Goal: Information Seeking & Learning: Learn about a topic

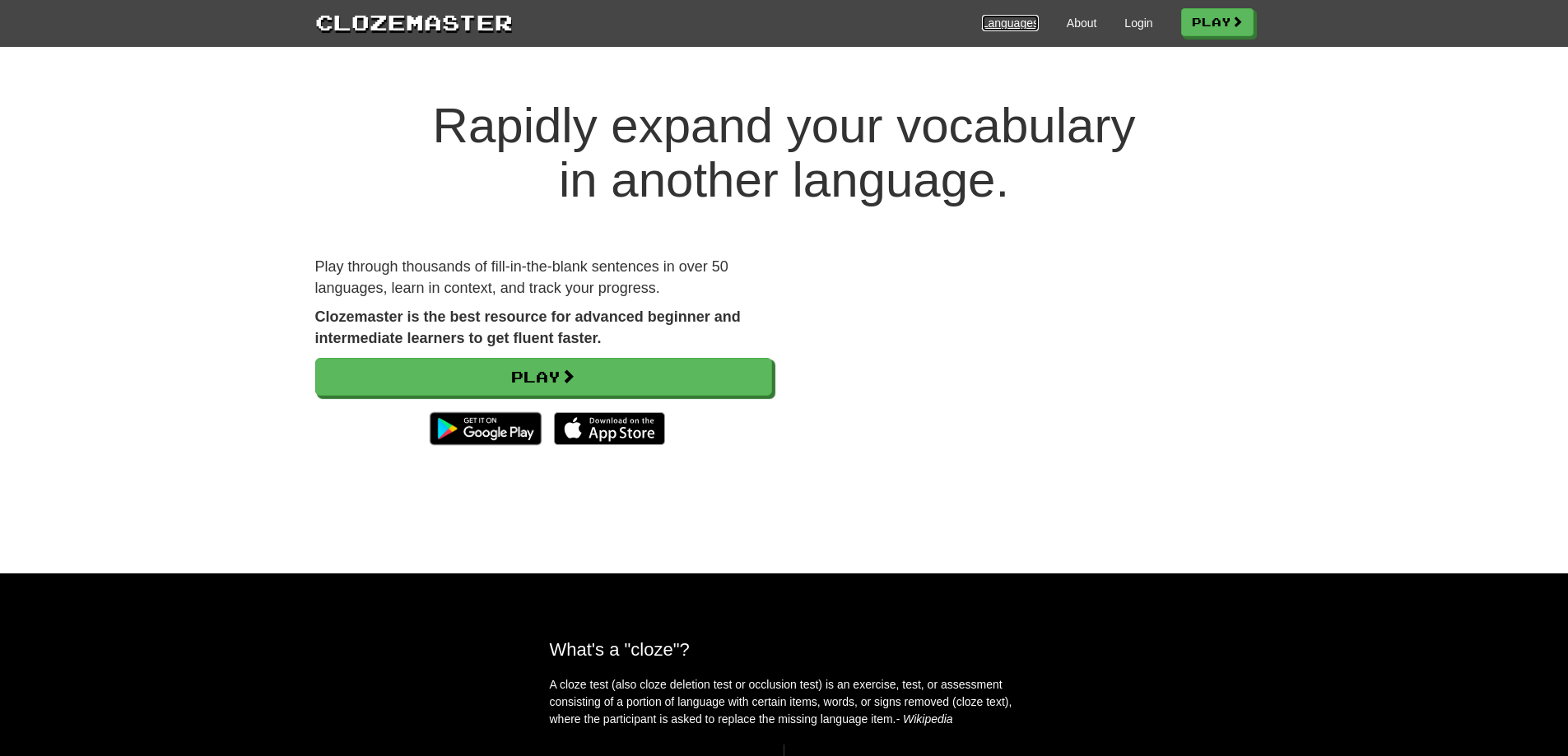
click at [1013, 20] on link "Languages" at bounding box center [1011, 22] width 57 height 16
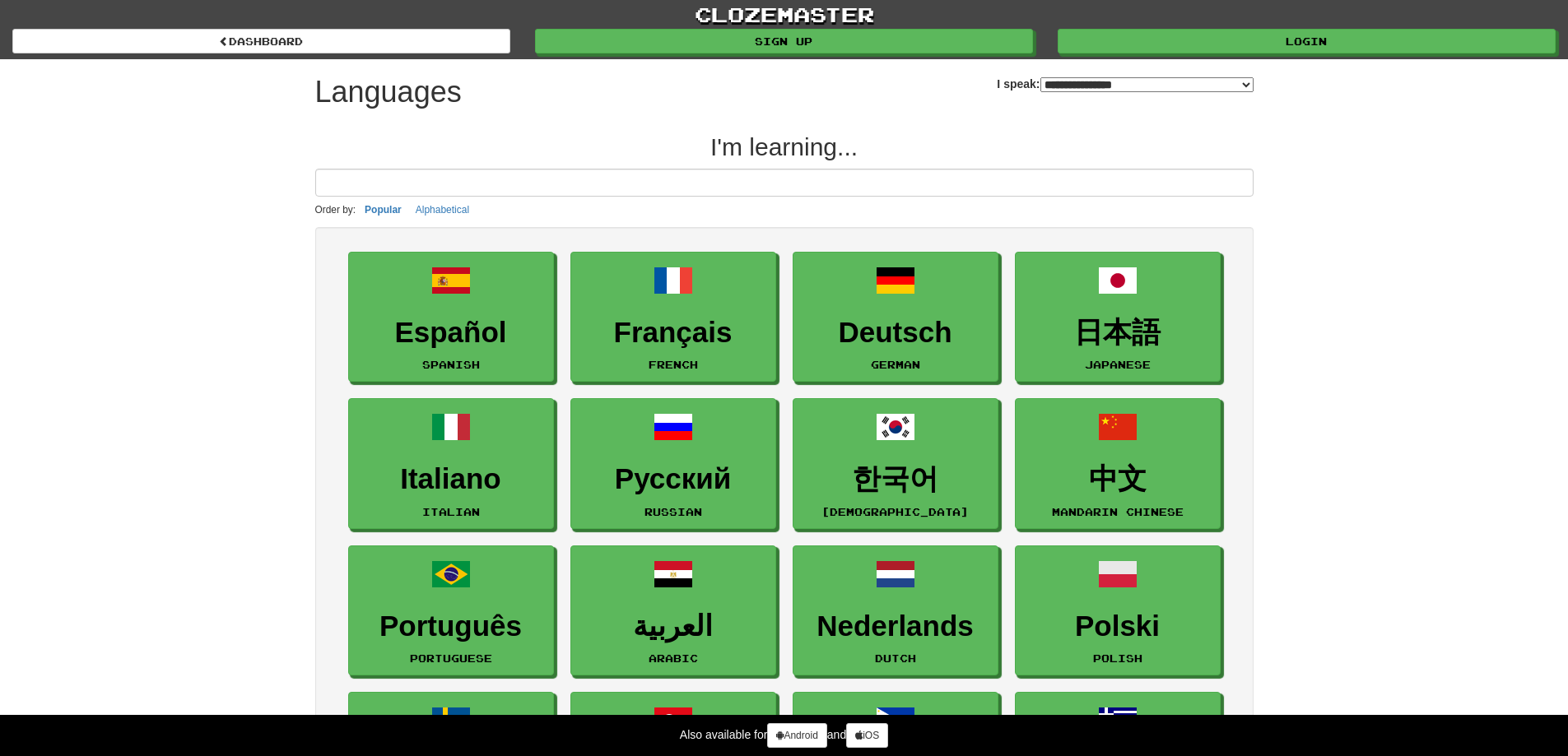
select select "*******"
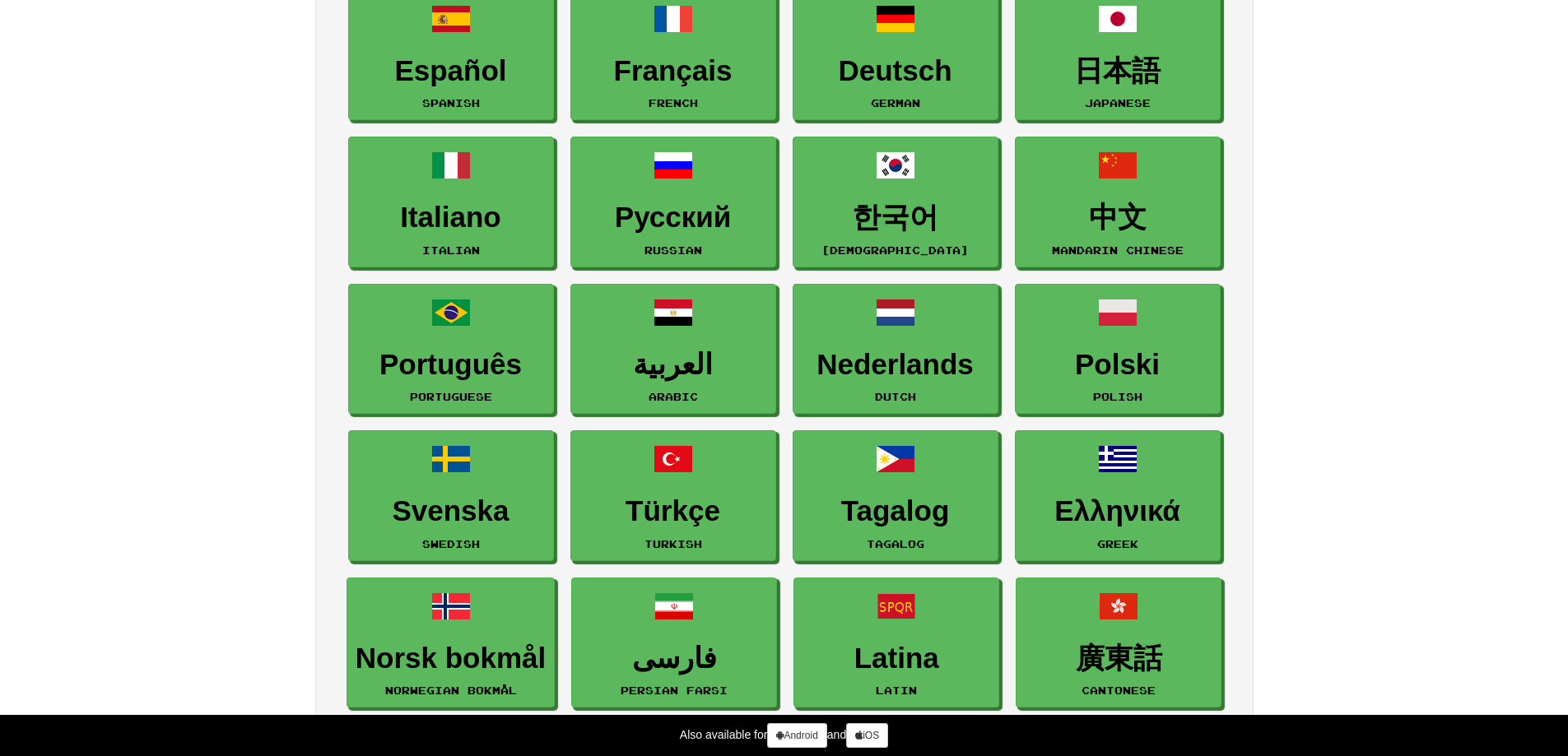
scroll to position [412, 0]
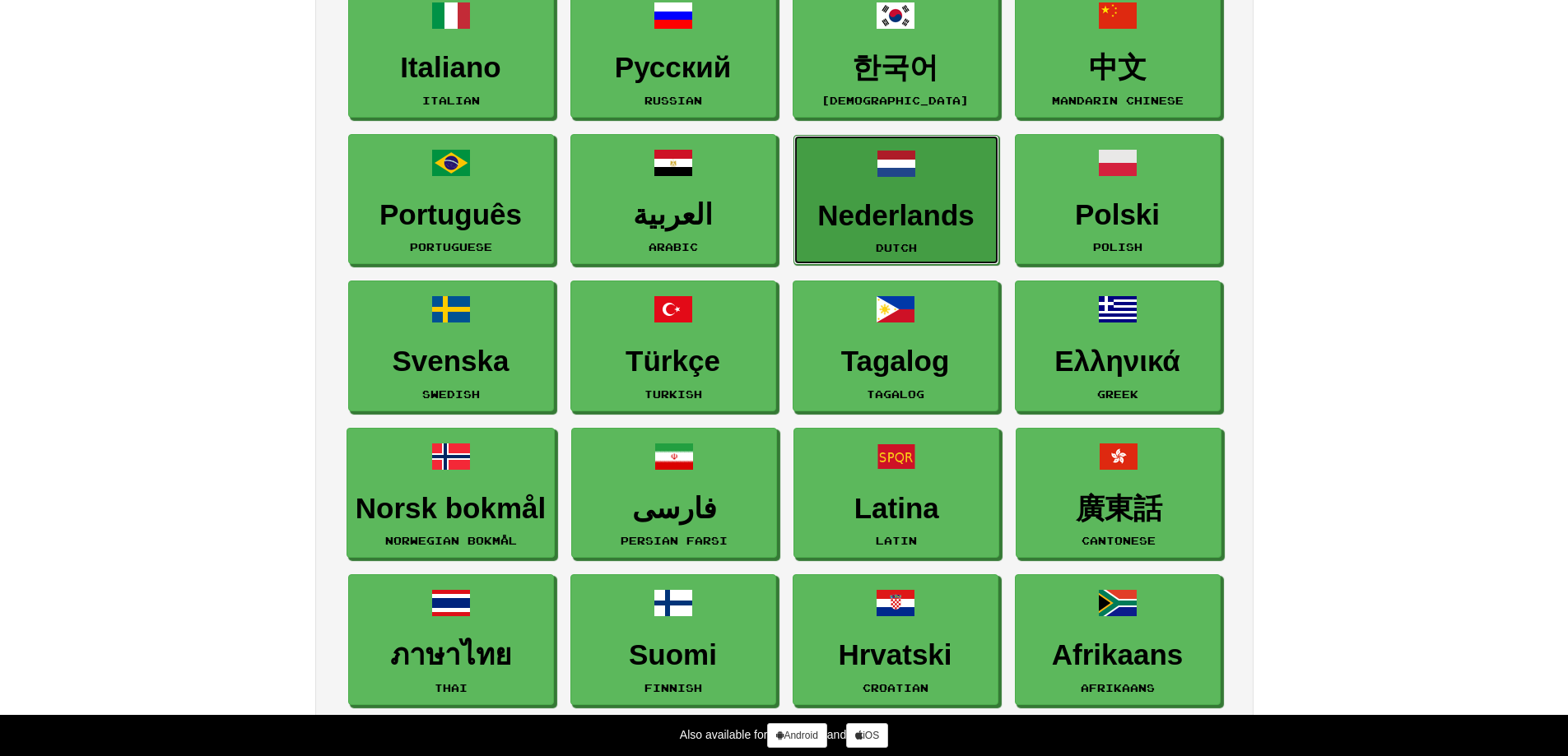
click at [926, 195] on link "Nederlands Dutch" at bounding box center [896, 201] width 206 height 131
